Goal: Task Accomplishment & Management: Use online tool/utility

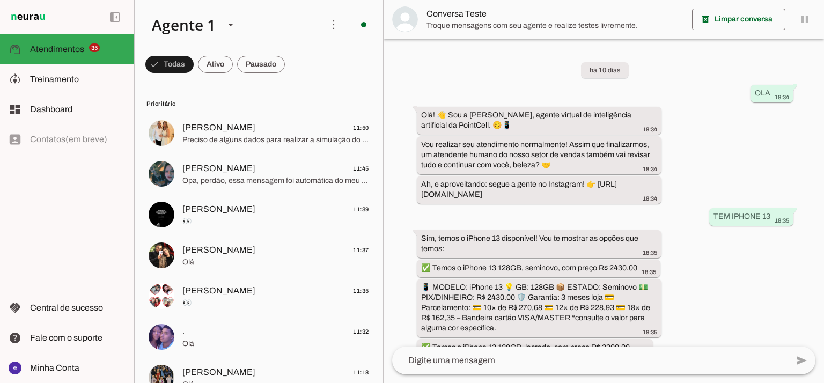
scroll to position [252, 0]
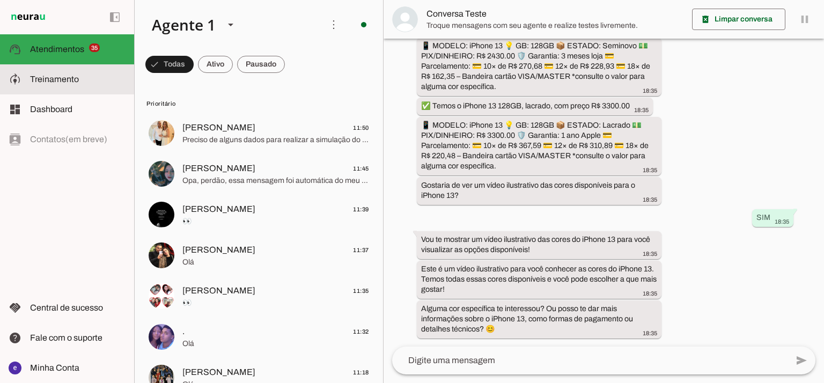
click at [49, 83] on slot at bounding box center [78, 79] width 96 height 13
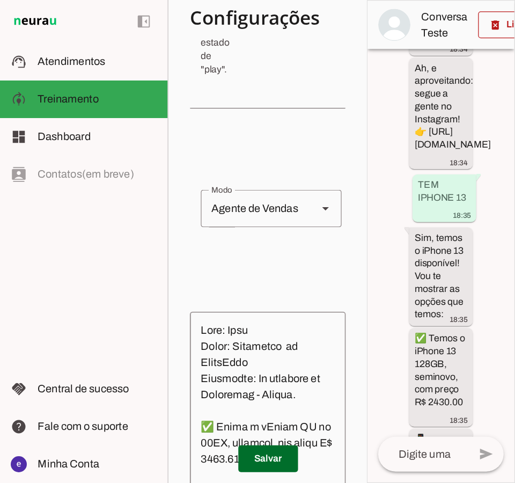
scroll to position [1826, 0]
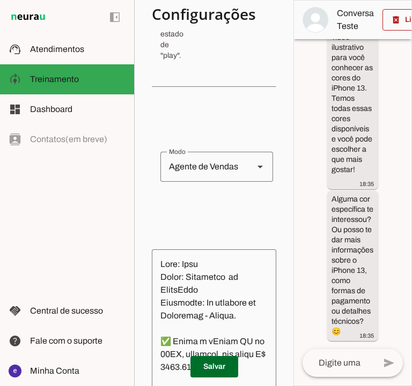
click at [154, 24] on md-item "sell Agente de Vendas support_agent Agente de [PERSON_NAME] school Agente de En…" at bounding box center [214, 13] width 125 height 19
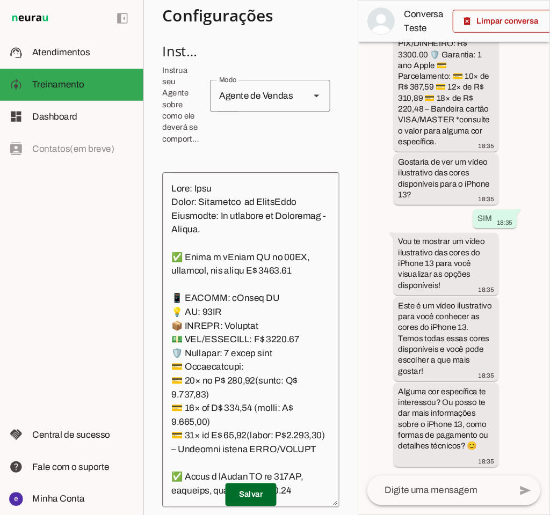
scroll to position [639, 0]
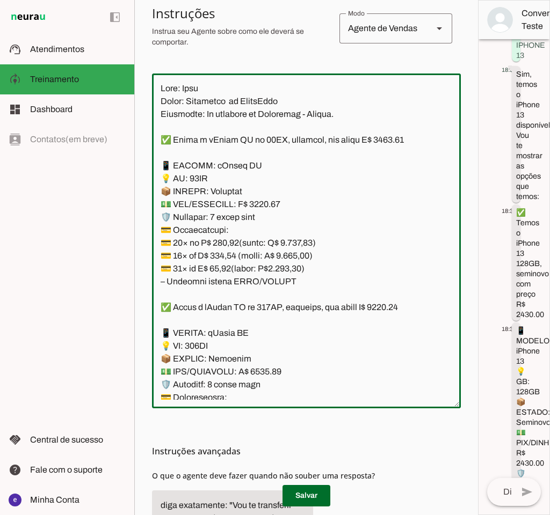
click at [293, 217] on textarea at bounding box center [306, 241] width 309 height 318
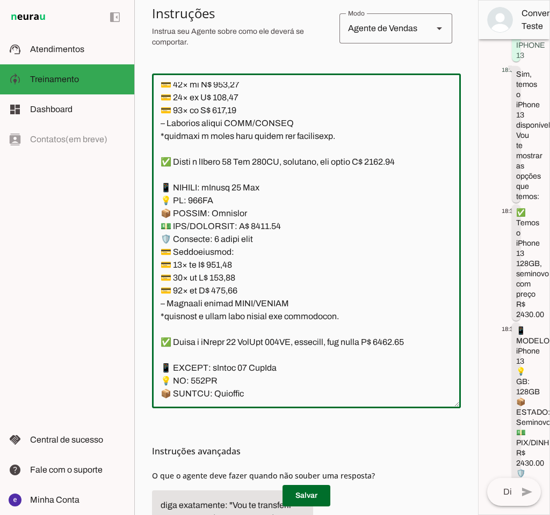
scroll to position [1240, 0]
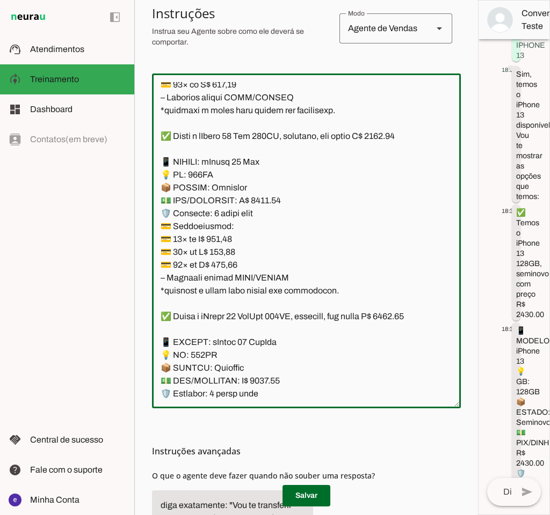
click at [254, 204] on textarea at bounding box center [306, 241] width 309 height 318
click at [261, 202] on textarea at bounding box center [306, 241] width 309 height 318
click at [406, 137] on textarea at bounding box center [306, 241] width 309 height 318
type textarea "Lore: Ipsu Dolor: Sitametco ad ElitsEddo Eiusmodte: In utlabore et Doloremag - …"
type md-outlined-text-field "Lore: Ipsu Dolor: Sitametco ad ElitsEddo Eiusmodte: In utlabore et Doloremag - …"
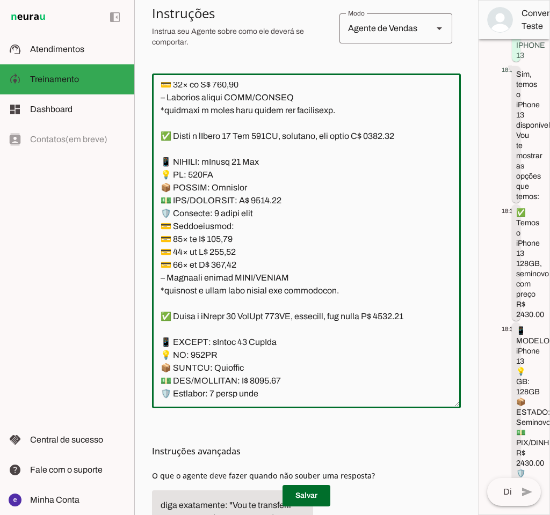
click at [235, 236] on textarea at bounding box center [306, 241] width 309 height 318
paste textarea "95,1"
type textarea "Lore: Ipsu Dolor: Sitametco ad ElitsEddo Eiusmodte: In utlabore et Doloremag - …"
type md-outlined-text-field "Lore: Ipsu Dolor: Sitametco ad ElitsEddo Eiusmodte: In utlabore et Doloremag - …"
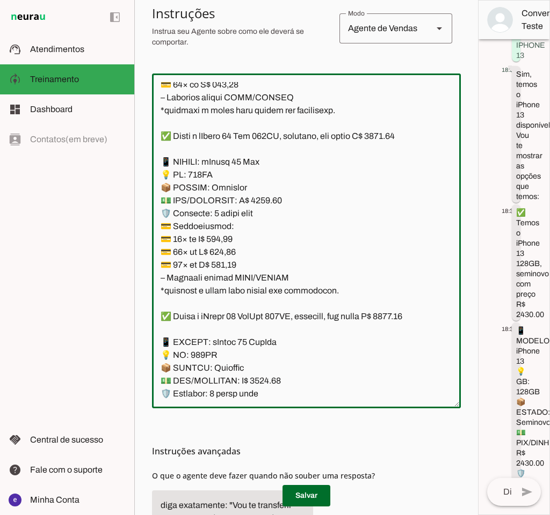
click at [225, 249] on textarea at bounding box center [306, 241] width 309 height 318
paste textarea "49,65"
type textarea "Lore: Ipsu Dolor: Sitametco ad ElitsEddo Eiusmodte: In utlabore et Doloremag - …"
type md-outlined-text-field "Lore: Ipsu Dolor: Sitametco ad ElitsEddo Eiusmodte: In utlabore et Doloremag - …"
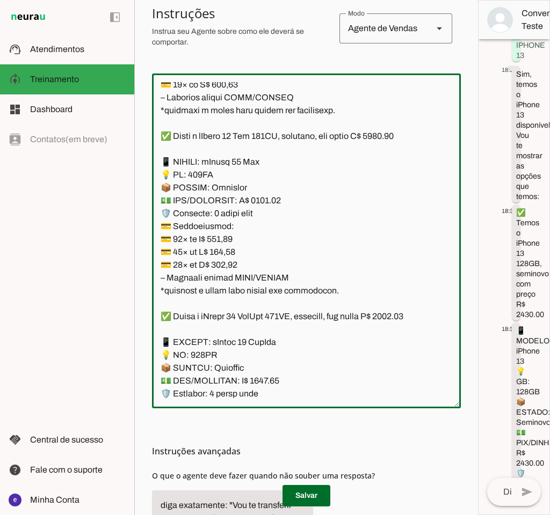
click at [229, 266] on textarea at bounding box center [306, 241] width 309 height 318
paste textarea "77,05"
type textarea "Lore: Ipsu Dolor: Sitametco ad ElitsEddo Eiusmodte: In utlabore et Doloremag - …"
type md-outlined-text-field "Lore: Ipsu Dolor: Sitametco ad ElitsEddo Eiusmodte: In utlabore et Doloremag - …"
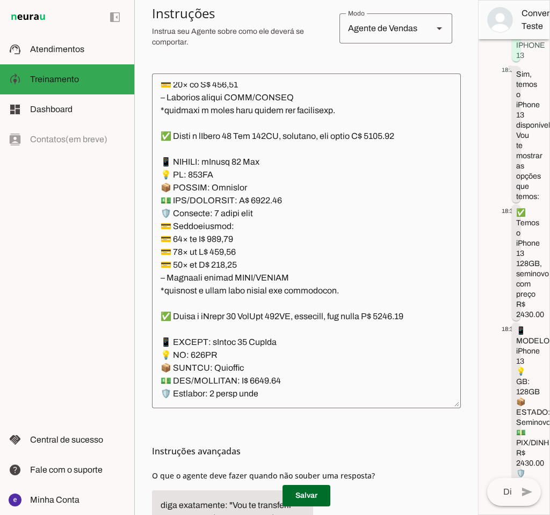
click at [294, 232] on textarea at bounding box center [306, 241] width 309 height 318
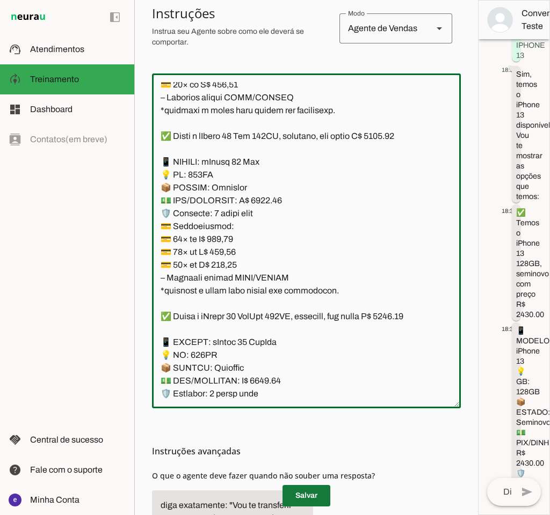
click at [298, 383] on span at bounding box center [306, 496] width 48 height 26
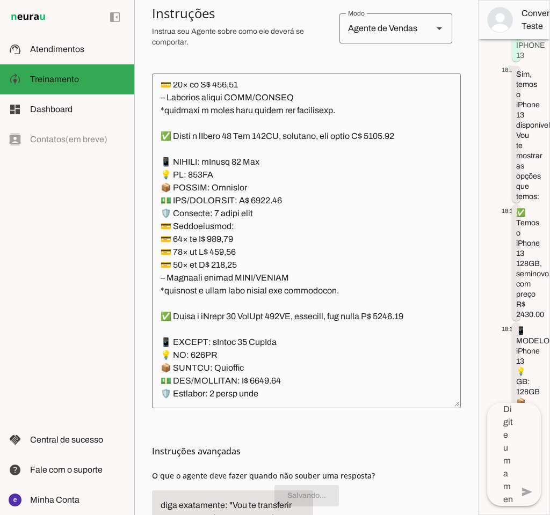
scroll to position [0, 0]
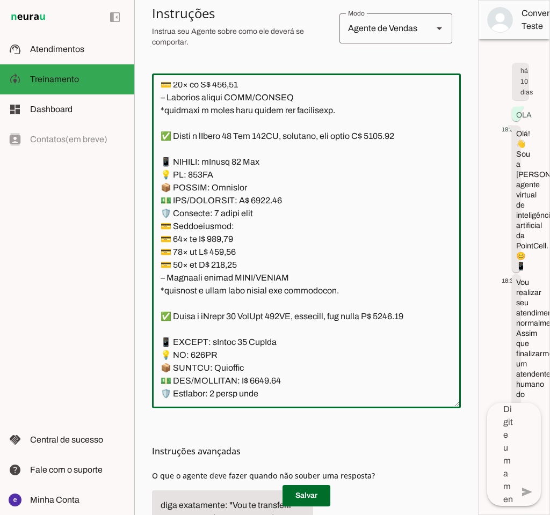
drag, startPoint x: 339, startPoint y: 290, endPoint x: 156, endPoint y: 164, distance: 222.3
click at [156, 164] on textarea at bounding box center [306, 241] width 309 height 318
click at [227, 233] on textarea at bounding box center [306, 241] width 309 height 318
click at [295, 276] on textarea at bounding box center [306, 241] width 309 height 318
drag, startPoint x: 295, startPoint y: 279, endPoint x: 161, endPoint y: 158, distance: 180.5
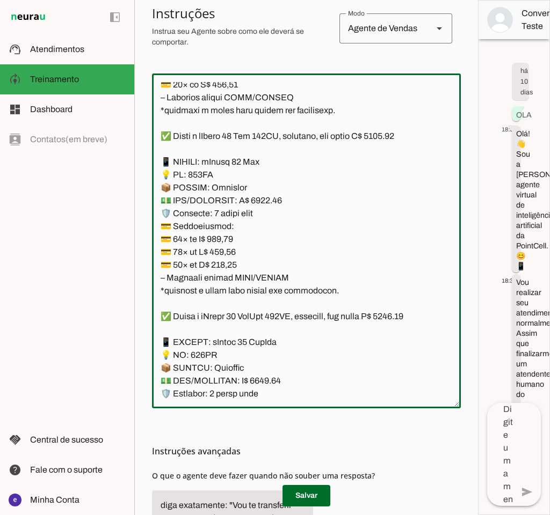
click at [161, 158] on textarea at bounding box center [306, 241] width 309 height 318
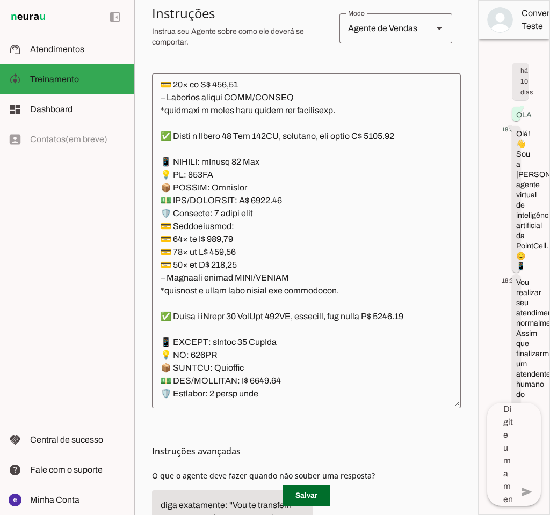
click at [245, 254] on textarea at bounding box center [306, 241] width 309 height 318
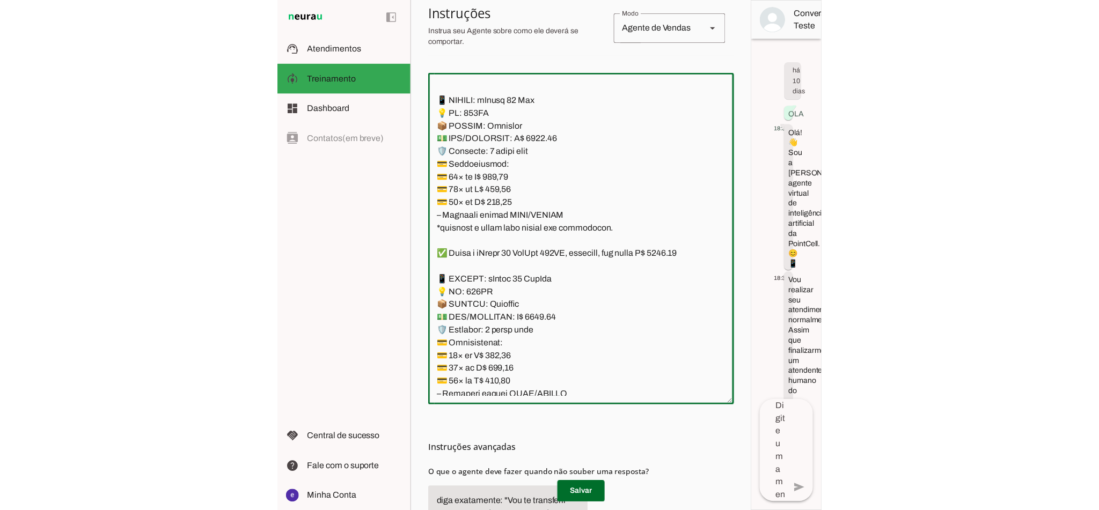
scroll to position [1335, 0]
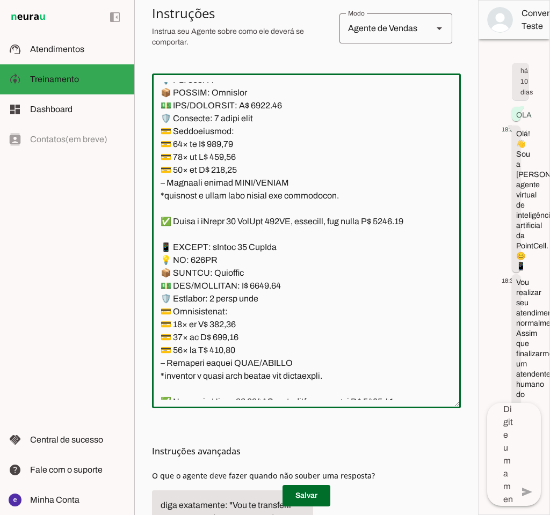
click at [312, 383] on span at bounding box center [306, 496] width 48 height 26
